Goal: Transaction & Acquisition: Subscribe to service/newsletter

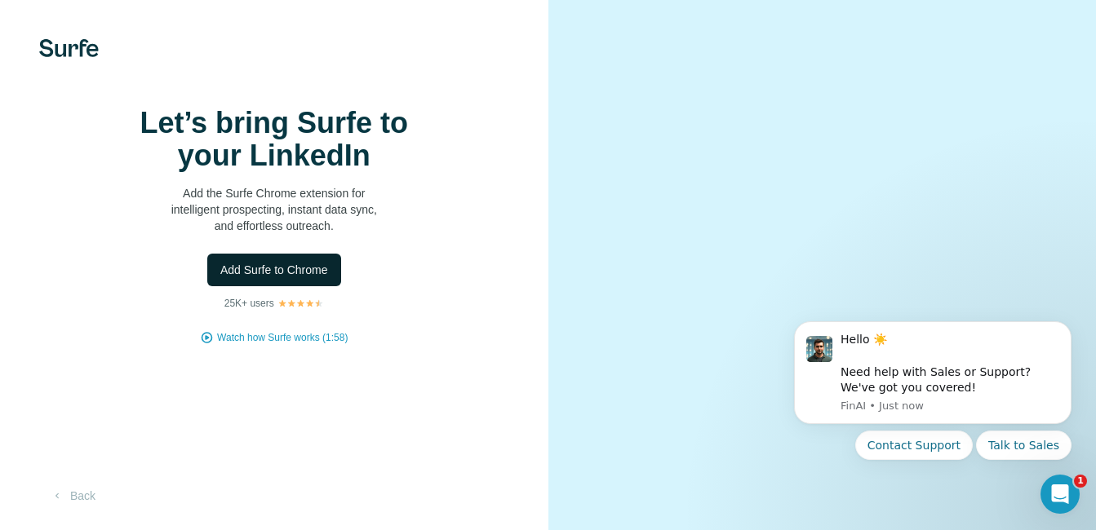
click at [288, 278] on span "Add Surfe to Chrome" at bounding box center [274, 270] width 108 height 16
click at [297, 452] on div "Let’s bring Surfe to your LinkedIn Add the Surfe Chrome extension for intellige…" at bounding box center [274, 265] width 548 height 530
click at [290, 278] on span "Add Surfe to Chrome" at bounding box center [274, 270] width 108 height 16
